Goal: Task Accomplishment & Management: Complete application form

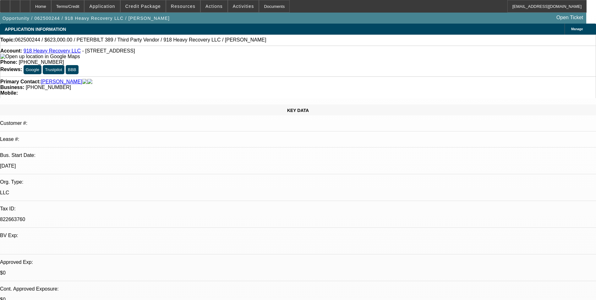
select select "0"
select select "2"
select select "0"
select select "2"
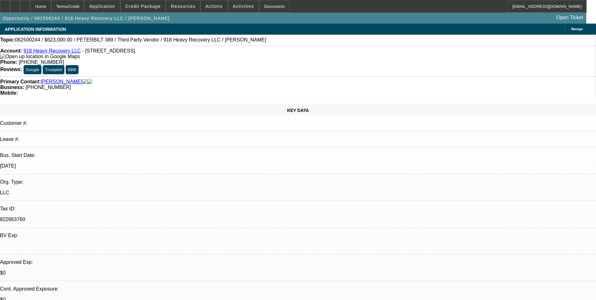
select select "0"
select select "2"
select select "0"
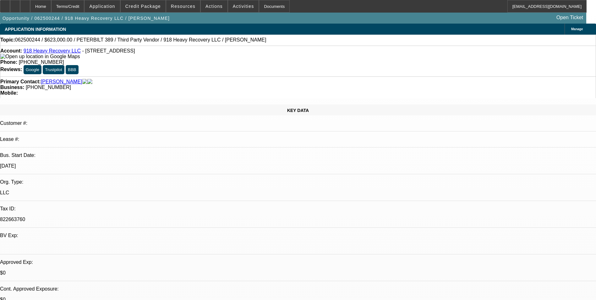
select select "2"
select select "0"
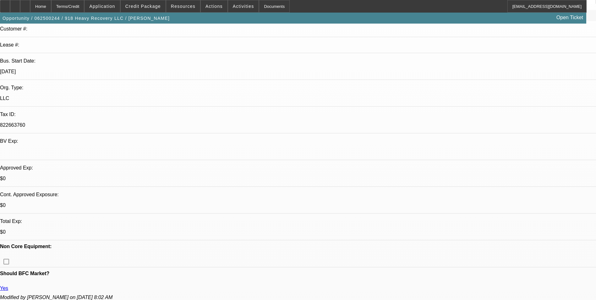
select select "1"
select select "2"
select select "6"
select select "1"
select select "2"
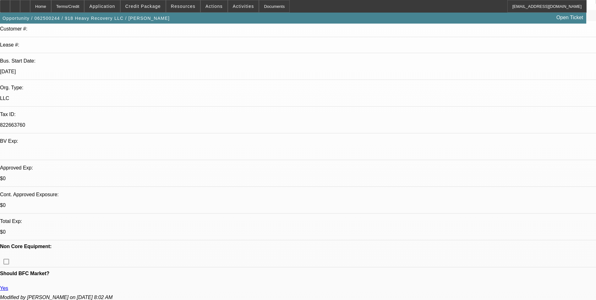
select select "6"
select select "1"
select select "2"
select select "6"
select select "1"
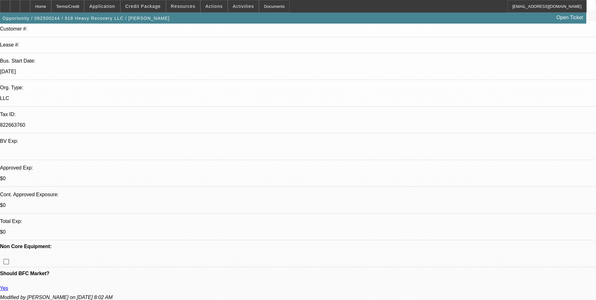
select select "2"
select select "6"
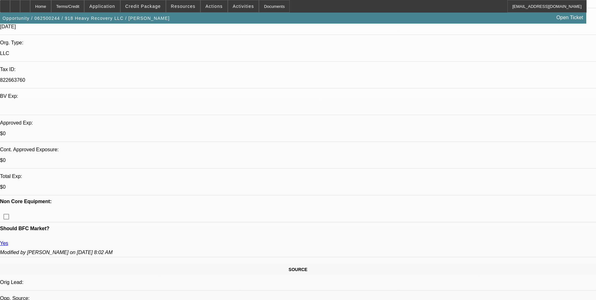
scroll to position [188, 0]
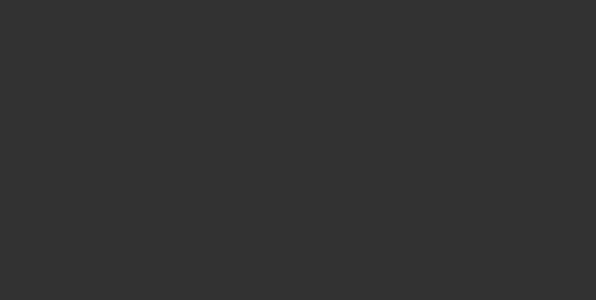
select select "0"
select select "2"
select select "0"
select select "6"
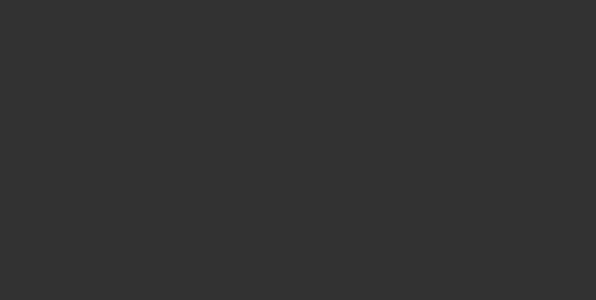
select select "0"
select select "2"
select select "0"
select select "6"
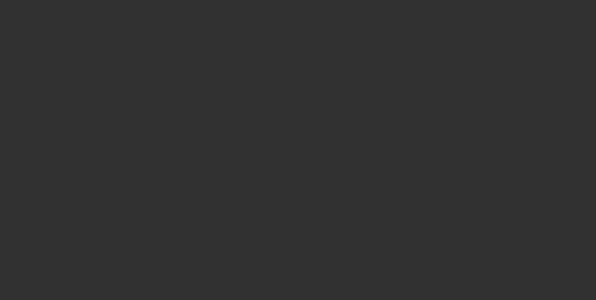
select select "0"
select select "2"
select select "0"
select select "6"
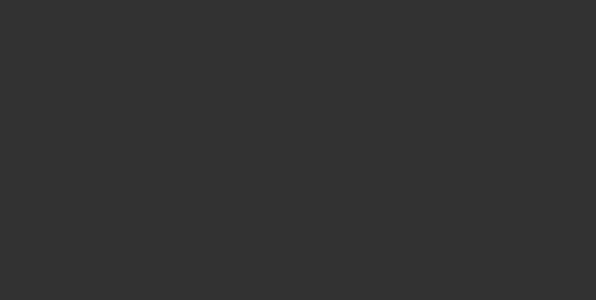
select select "0"
select select "2"
select select "0"
select select "6"
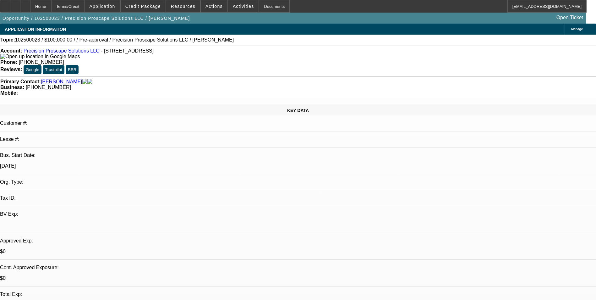
select select "0"
select select "2"
select select "0.1"
select select "4"
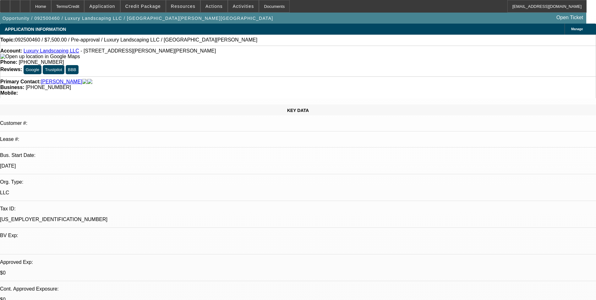
select select "0"
select select "2"
select select "0.1"
select select "4"
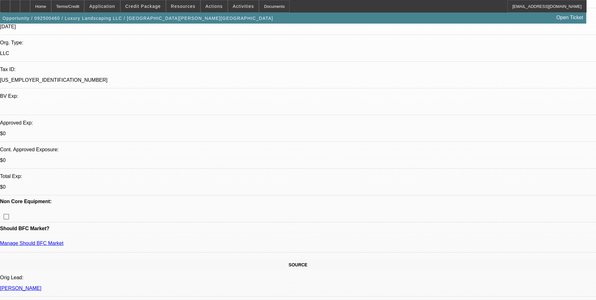
scroll to position [31, 0]
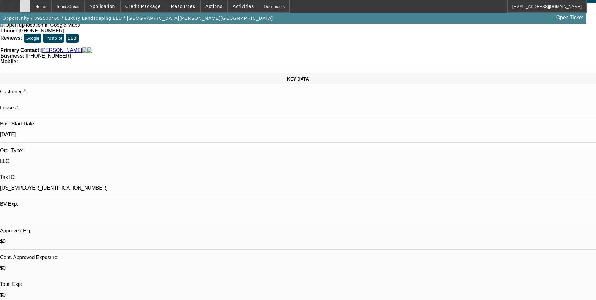
click at [30, 10] on div at bounding box center [25, 6] width 10 height 13
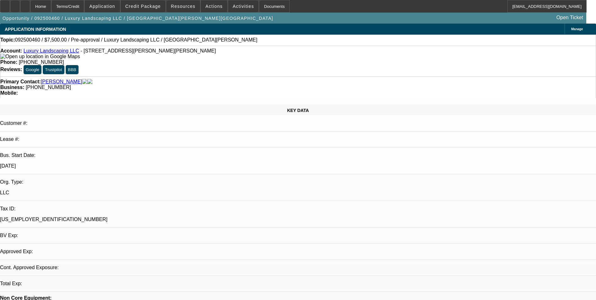
select select "0"
select select "2"
select select "0.1"
select select "4"
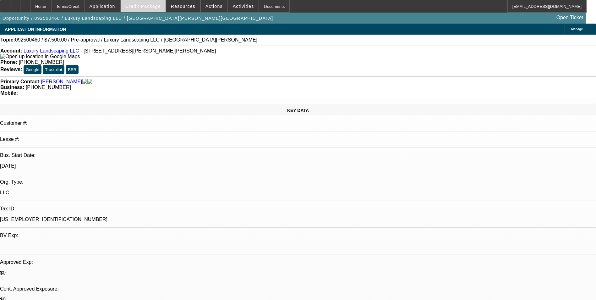
click at [154, 4] on span "Credit Package" at bounding box center [142, 6] width 35 height 5
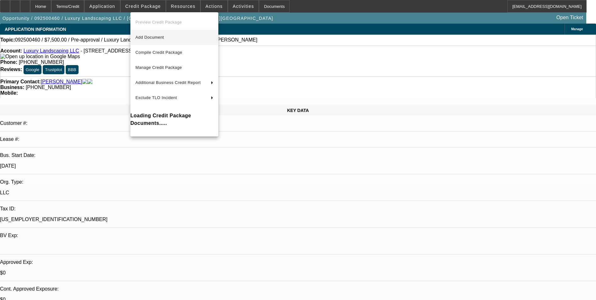
click at [159, 36] on span "Add Document" at bounding box center [149, 37] width 29 height 5
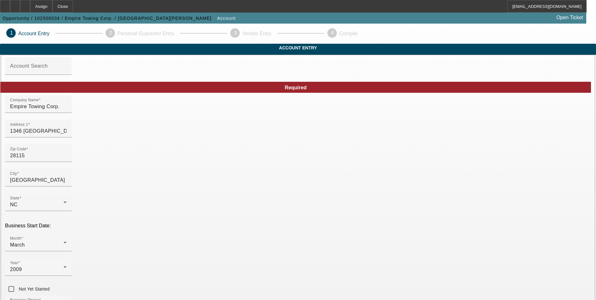
scroll to position [97, 0]
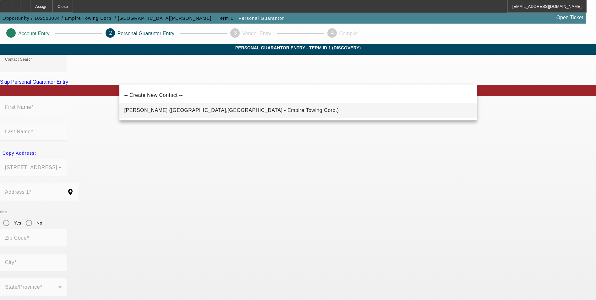
click at [214, 105] on mat-option "[PERSON_NAME] ([GEOGRAPHIC_DATA],[GEOGRAPHIC_DATA] - Empire Towing Corp.)" at bounding box center [297, 110] width 357 height 15
type input "[PERSON_NAME] ([GEOGRAPHIC_DATA],[GEOGRAPHIC_DATA] - Empire Towing Corp.)"
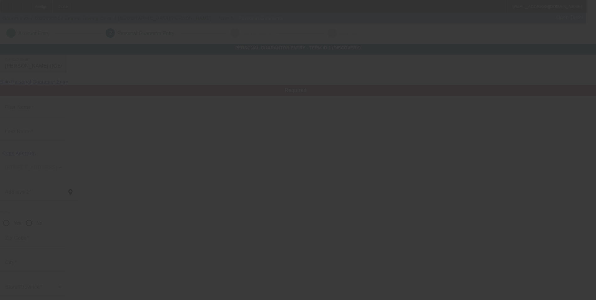
type input "[PERSON_NAME]"
type input "Udowitz"
type input "[STREET_ADDRESS]"
radio input "true"
type input "28117"
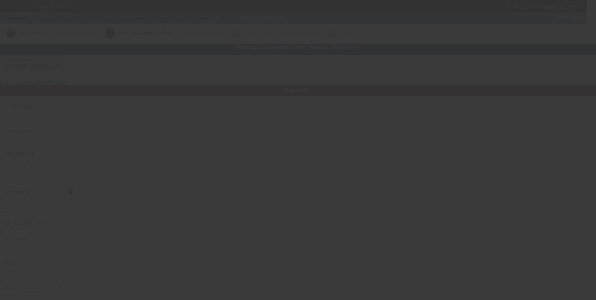
type input "[GEOGRAPHIC_DATA]"
type input "[PHONE_NUMBER]"
type input "100"
type input "114-46-6673"
type input "[EMAIL_ADDRESS][DOMAIN_NAME]"
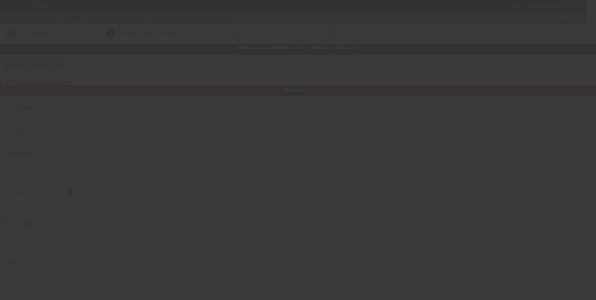
type input "[PHONE_NUMBER]"
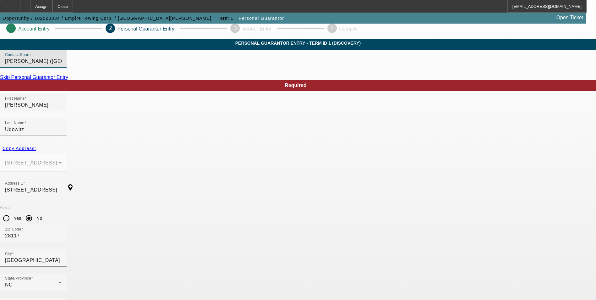
scroll to position [8, 0]
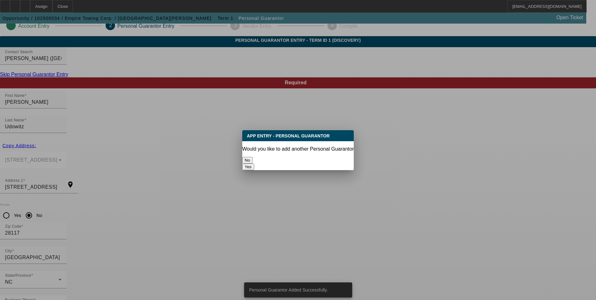
scroll to position [0, 0]
click at [252, 157] on button "No" at bounding box center [247, 160] width 10 height 7
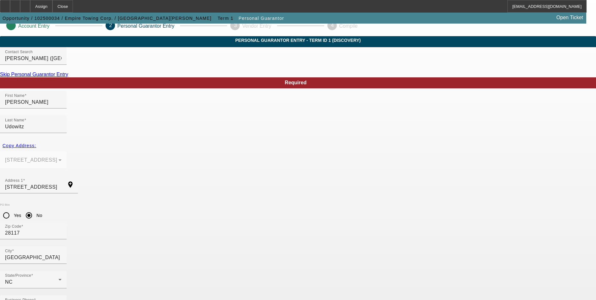
scroll to position [8, 0]
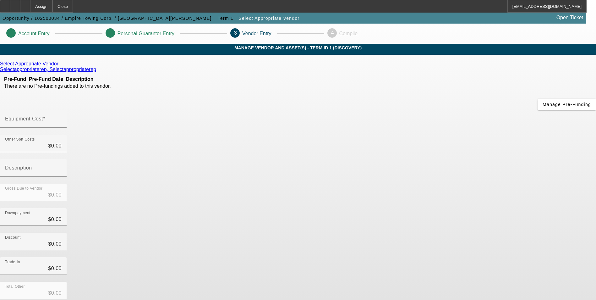
click at [60, 66] on icon at bounding box center [60, 63] width 0 height 5
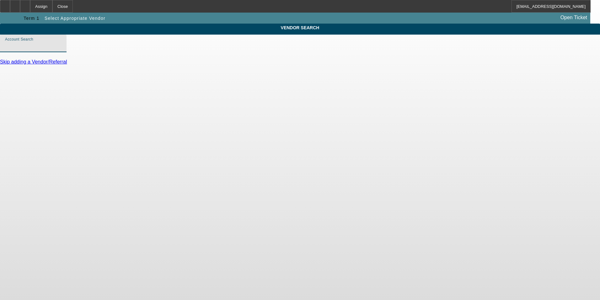
drag, startPoint x: 190, startPoint y: 49, endPoint x: 193, endPoint y: 50, distance: 3.2
click at [62, 49] on input "Account Search" at bounding box center [33, 46] width 57 height 8
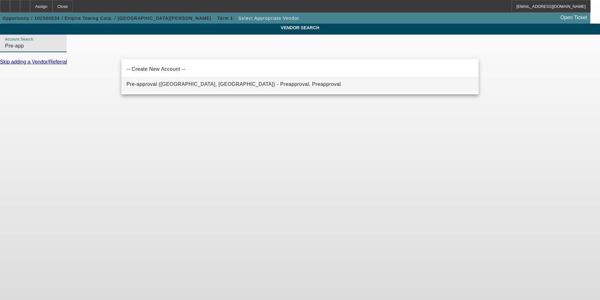
click at [195, 85] on span "Pre-approval (Northbrook, IL) - Preapproval, Preapproval" at bounding box center [234, 83] width 214 height 5
type input "Pre-approval (Northbrook, IL) - Preapproval, Preapproval"
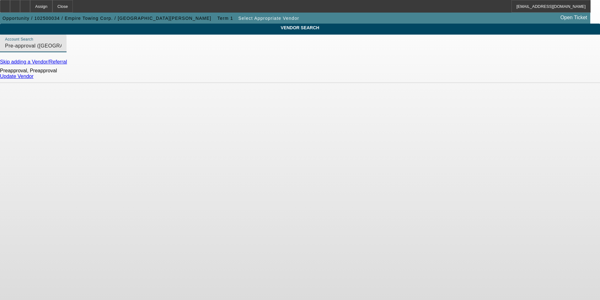
click at [34, 79] on link "Update Vendor" at bounding box center [17, 75] width 34 height 5
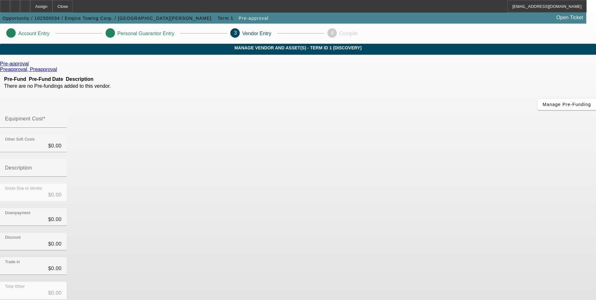
click at [62, 117] on input "Equipment Cost" at bounding box center [33, 121] width 57 height 8
type input "$0.00"
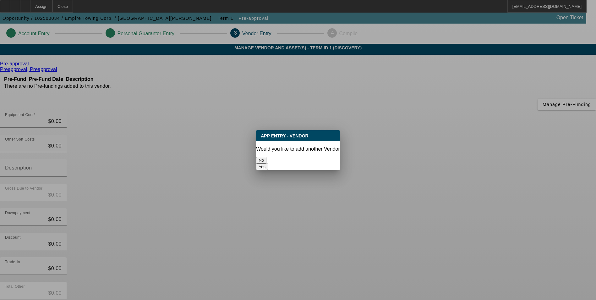
click at [266, 157] on button "No" at bounding box center [261, 160] width 10 height 7
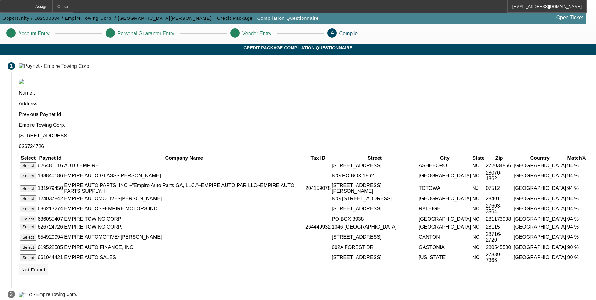
click at [21, 269] on icon at bounding box center [21, 269] width 0 height 5
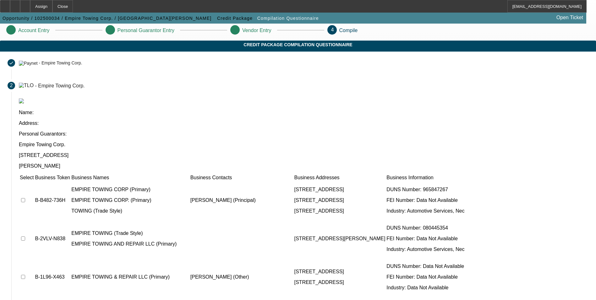
click at [25, 198] on input "checkbox" at bounding box center [23, 200] width 4 height 4
checkbox input "true"
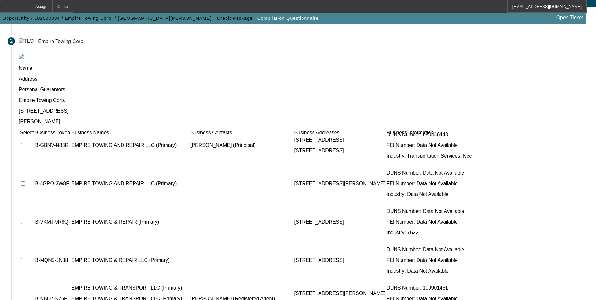
scroll to position [48, 0]
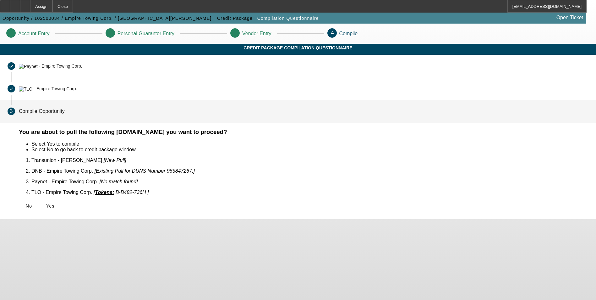
scroll to position [0, 0]
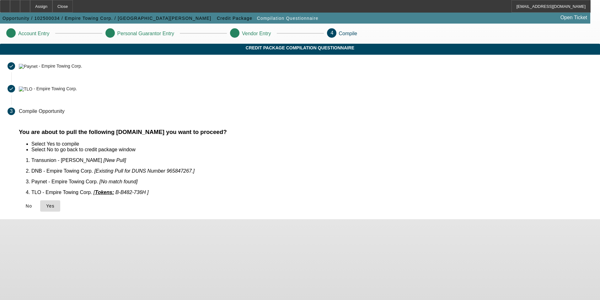
click at [55, 203] on span "Yes" at bounding box center [50, 205] width 8 height 5
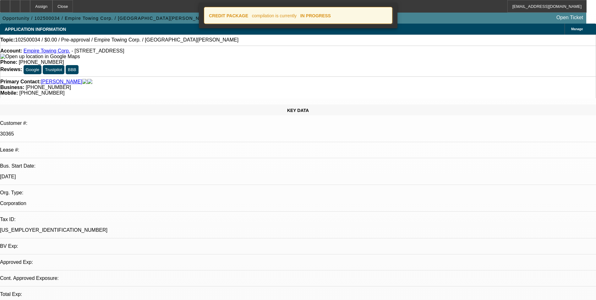
select select "0"
select select "2"
select select "0.1"
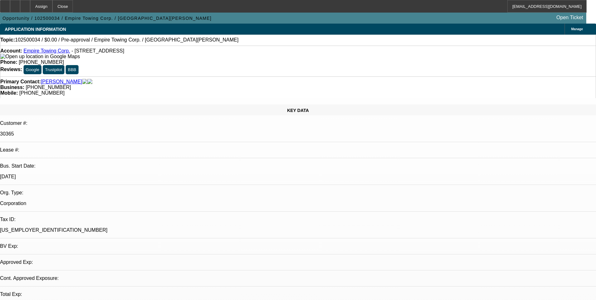
select select "1"
select select "2"
select select "4"
click at [25, 4] on icon at bounding box center [25, 4] width 0 height 0
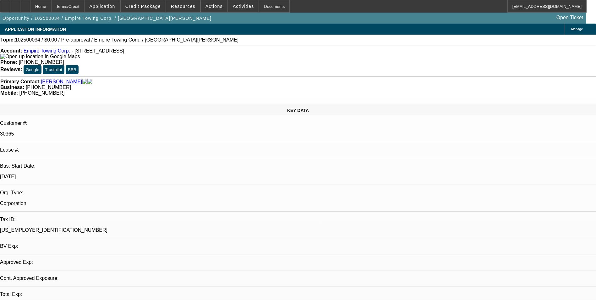
select select "0"
select select "2"
select select "0.1"
select select "1"
select select "2"
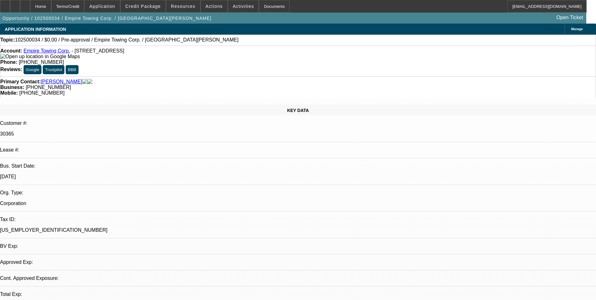
select select "4"
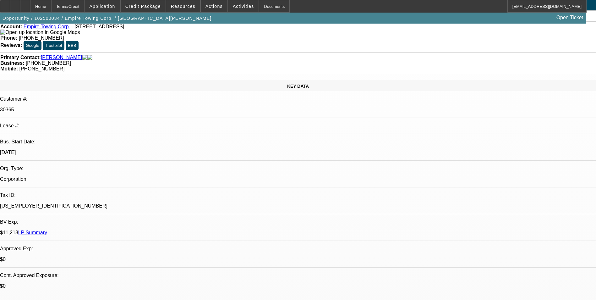
scroll to position [94, 0]
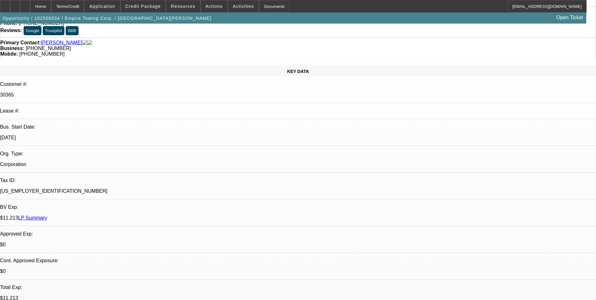
scroll to position [0, 0]
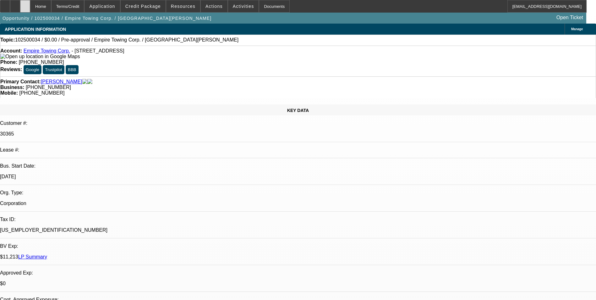
click at [25, 4] on icon at bounding box center [25, 4] width 0 height 0
select select "0"
select select "2"
select select "0.1"
select select "1"
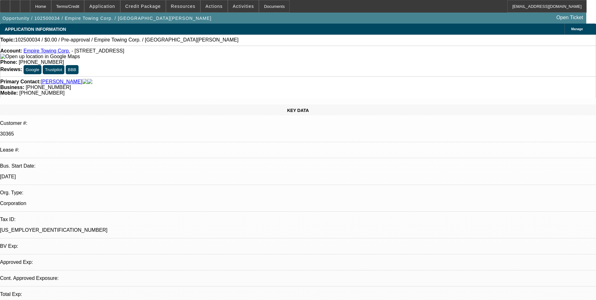
select select "2"
select select "4"
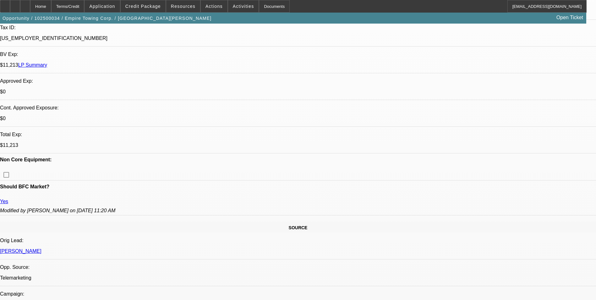
scroll to position [126, 0]
